Goal: Navigation & Orientation: Understand site structure

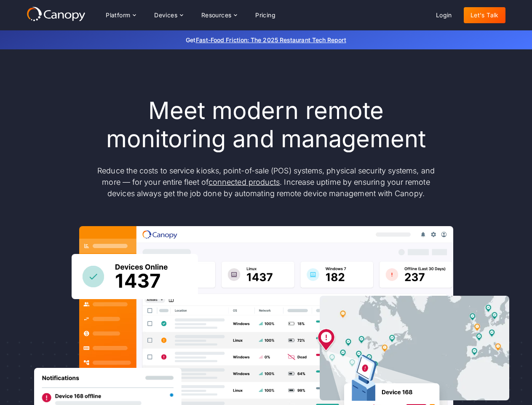
click at [191, 15] on div "Platform Platform Monitor A centralized view of your entire fleet Manage Remote…" at bounding box center [190, 15] width 183 height 17
click at [121, 15] on div "Platform" at bounding box center [118, 15] width 24 height 6
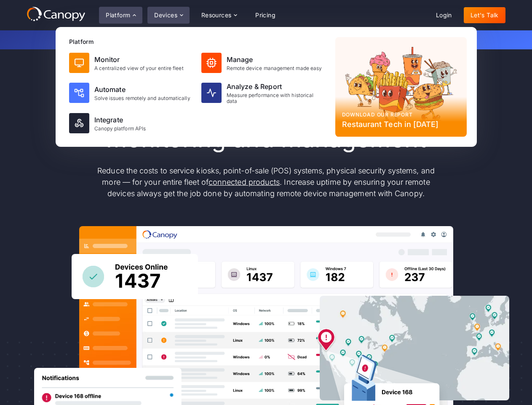
click at [168, 15] on div "Devices" at bounding box center [165, 15] width 23 height 6
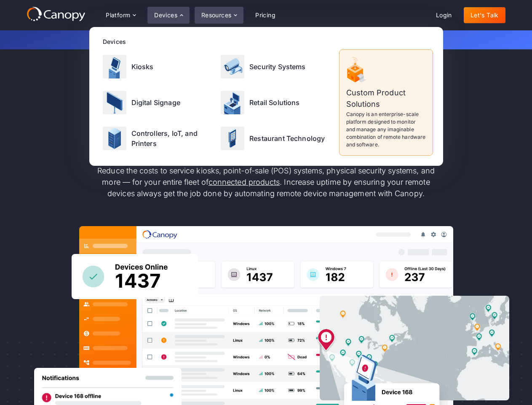
click at [219, 15] on div "Resources" at bounding box center [217, 15] width 30 height 6
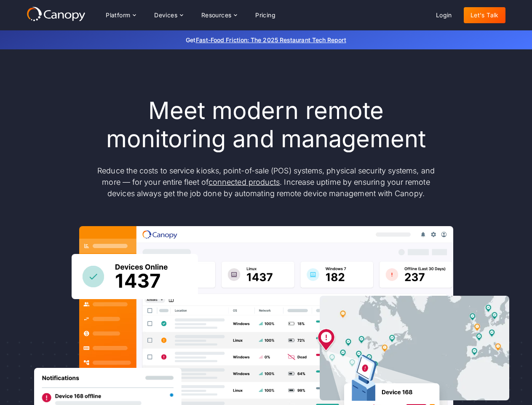
click at [191, 15] on div "Platform Platform Monitor A centralized view of your entire fleet Manage Remote…" at bounding box center [190, 15] width 183 height 17
click at [121, 15] on div "Platform" at bounding box center [118, 15] width 24 height 6
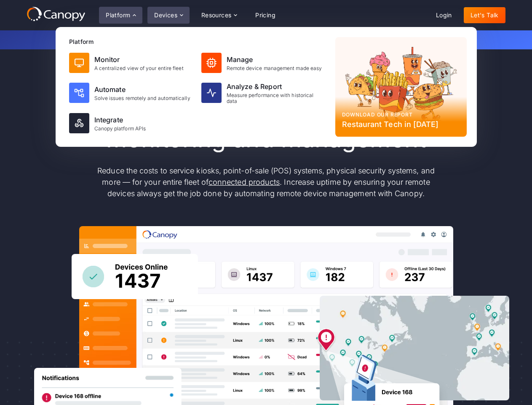
click at [168, 15] on div "Devices" at bounding box center [165, 15] width 23 height 6
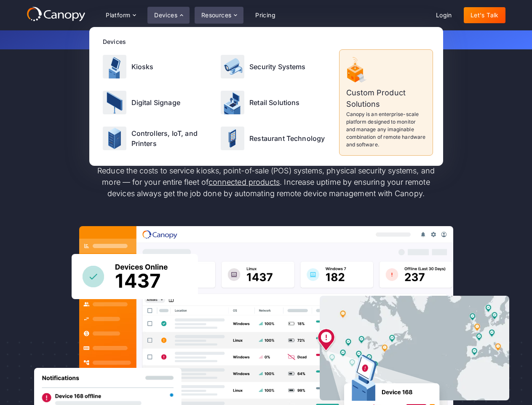
click at [219, 15] on div "Resources" at bounding box center [217, 15] width 30 height 6
